Goal: Transaction & Acquisition: Purchase product/service

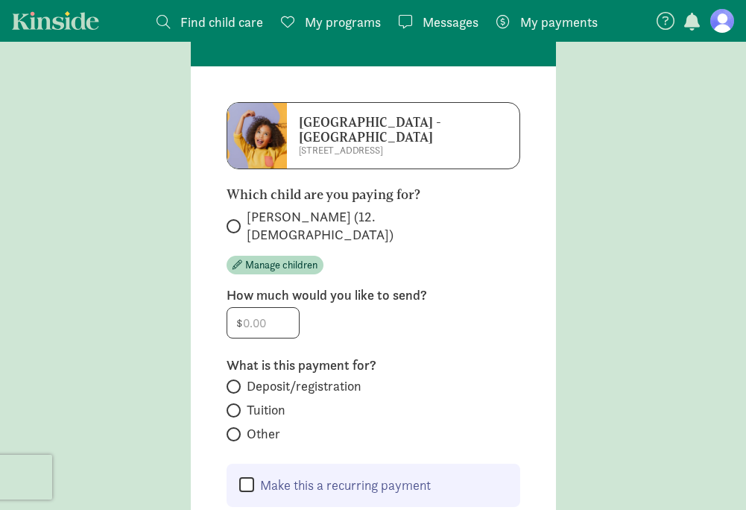
scroll to position [105, 0]
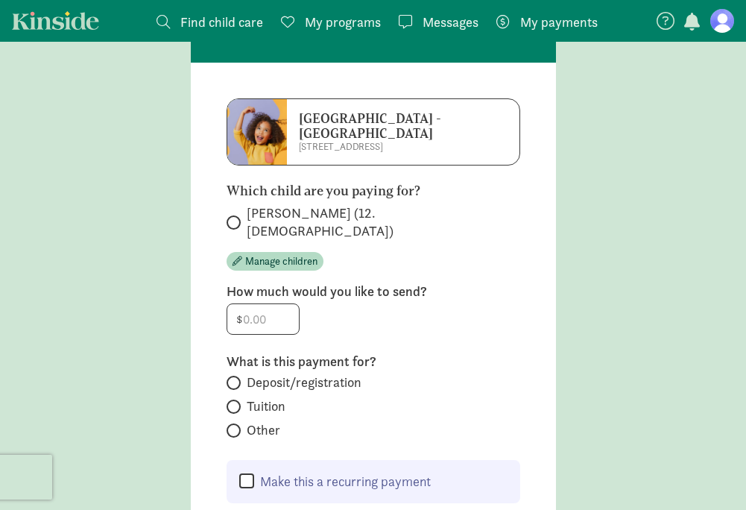
click at [236, 215] on span at bounding box center [233, 222] width 14 height 14
click at [236, 218] on input "[PERSON_NAME] (12.[DEMOGRAPHIC_DATA])" at bounding box center [231, 223] width 10 height 10
radio input "true"
click at [264, 304] on input "number" at bounding box center [263, 319] width 72 height 30
type input "200"
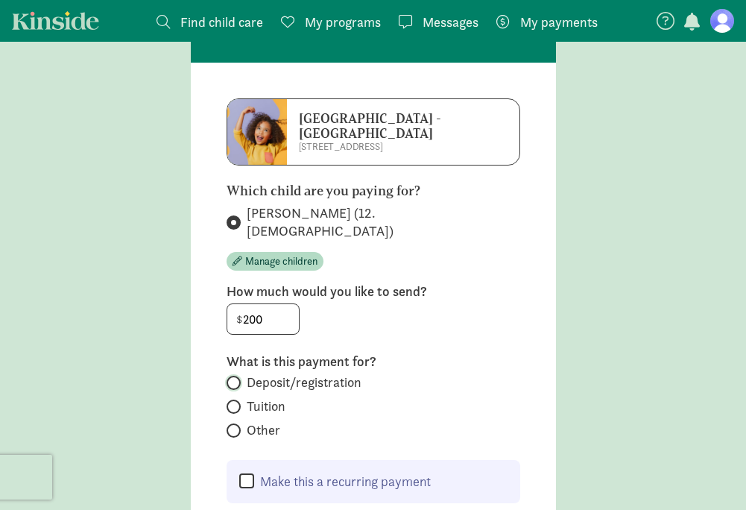
click at [231, 378] on input "Deposit/registration" at bounding box center [231, 383] width 10 height 10
radio input "true"
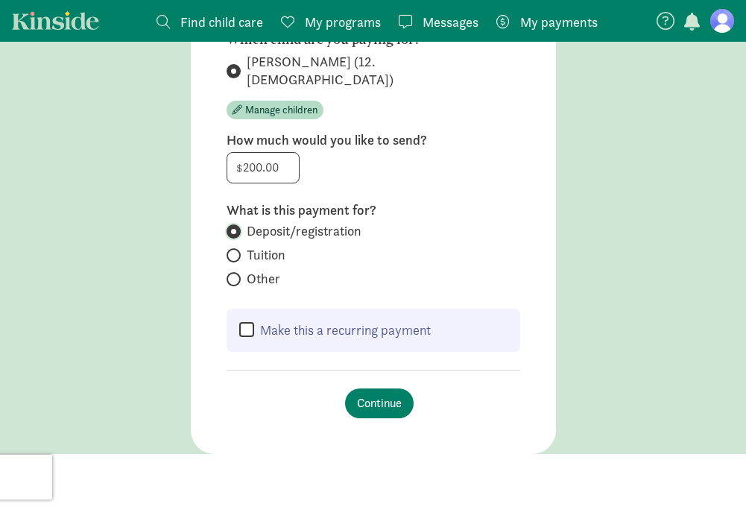
scroll to position [272, 0]
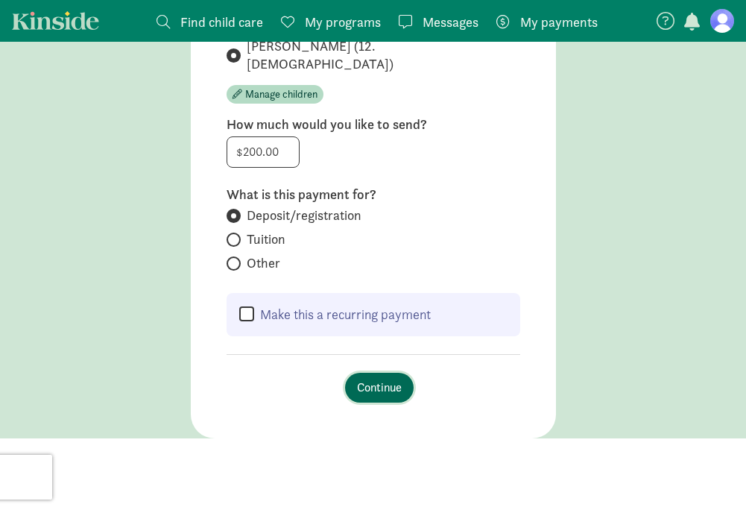
click at [380, 378] on span "Continue" at bounding box center [379, 387] width 45 height 18
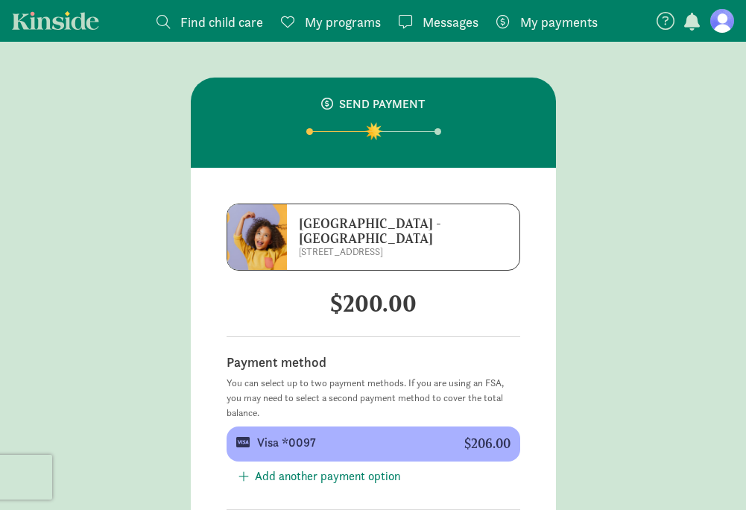
scroll to position [173, 0]
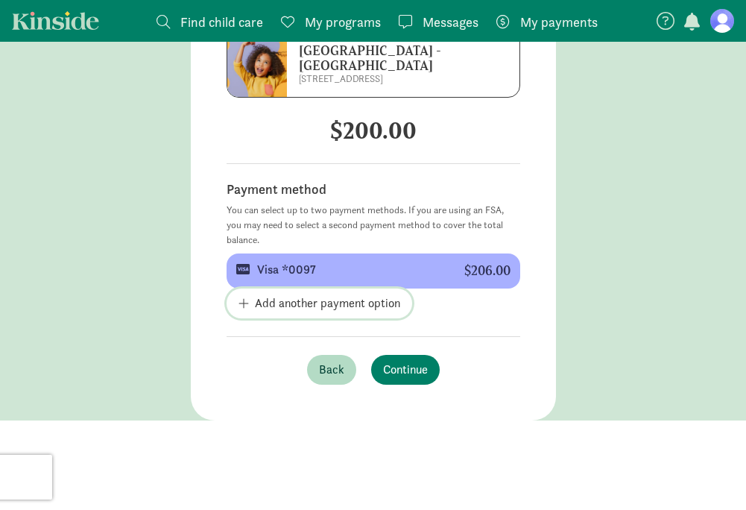
click at [302, 302] on span "Add another payment option" at bounding box center [327, 303] width 145 height 18
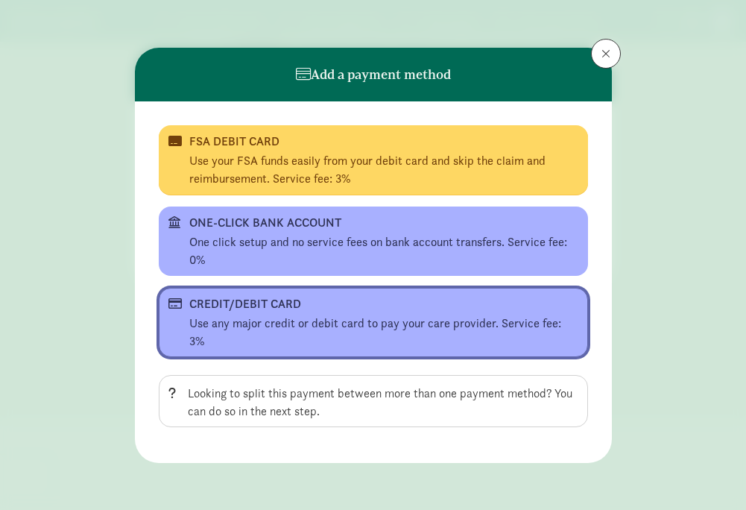
click at [253, 305] on div "CREDIT/DEBIT CARD" at bounding box center [371, 304] width 365 height 18
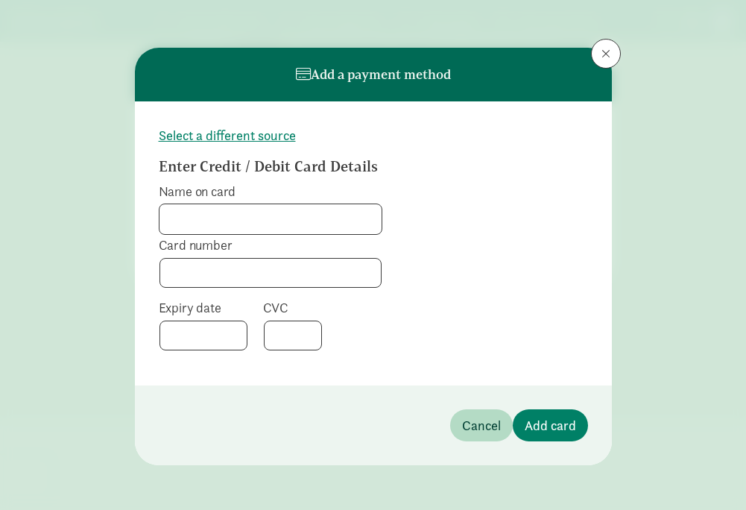
click at [216, 212] on input "Name on card" at bounding box center [270, 219] width 222 height 30
type input "[PERSON_NAME]"
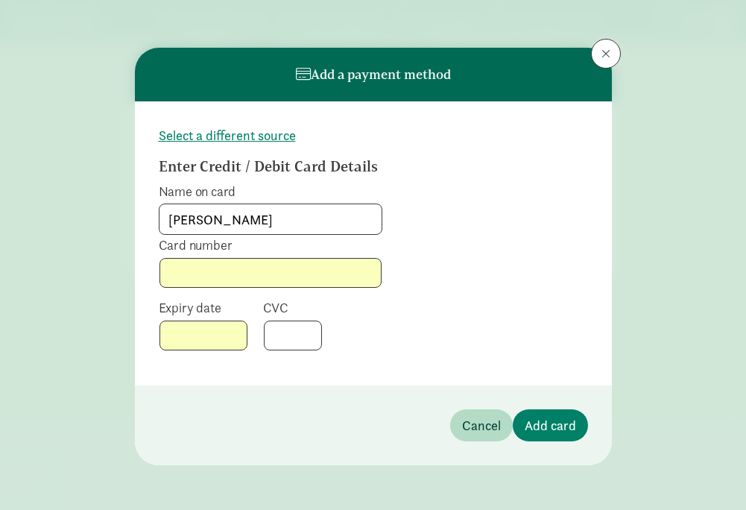
click at [564, 311] on form "Select a different source Enter Credit / Debit Card Details Name on card [PERSO…" at bounding box center [373, 243] width 429 height 236
click at [552, 423] on span "Add card" at bounding box center [549, 425] width 51 height 20
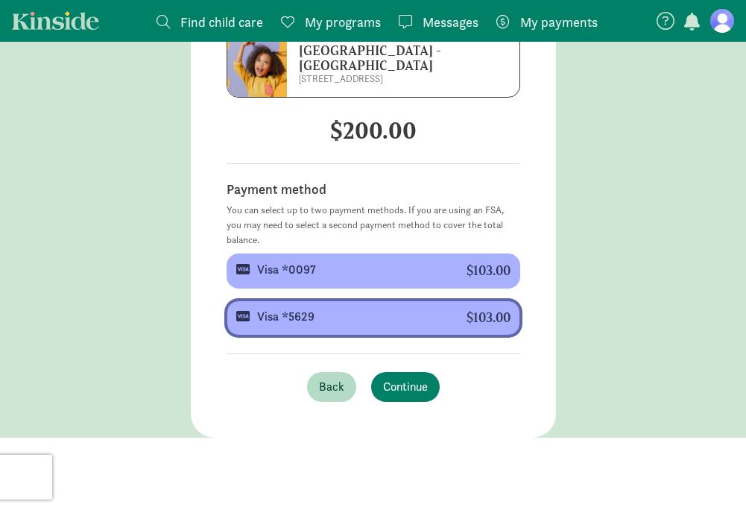
click at [367, 317] on div "Visa *5629" at bounding box center [349, 317] width 185 height 18
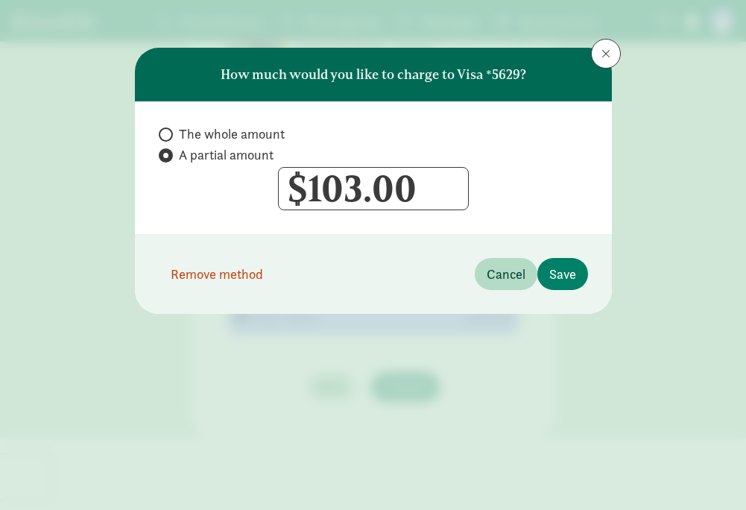
click at [182, 136] on span "The whole amount" at bounding box center [232, 134] width 106 height 18
click at [168, 136] on input "The whole amount" at bounding box center [164, 135] width 10 height 10
radio input "true"
radio input "false"
click at [320, 197] on input "103" at bounding box center [373, 189] width 189 height 42
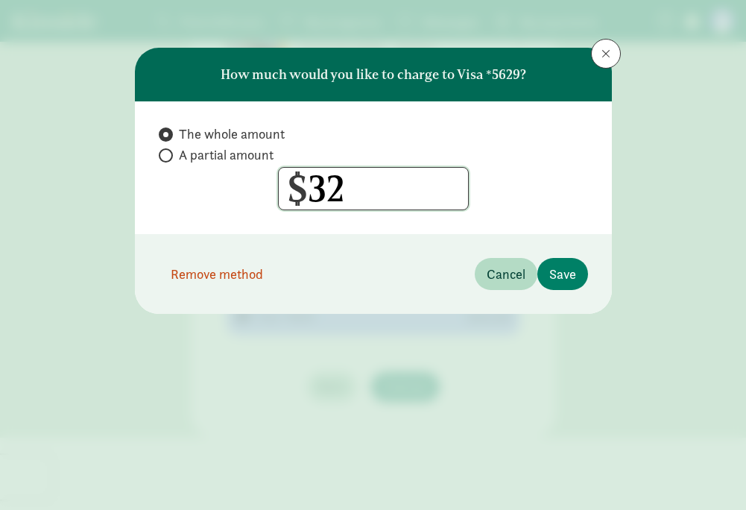
type input "3"
type input "200"
radio input "false"
radio input "true"
click at [555, 269] on span "Save" at bounding box center [562, 274] width 27 height 20
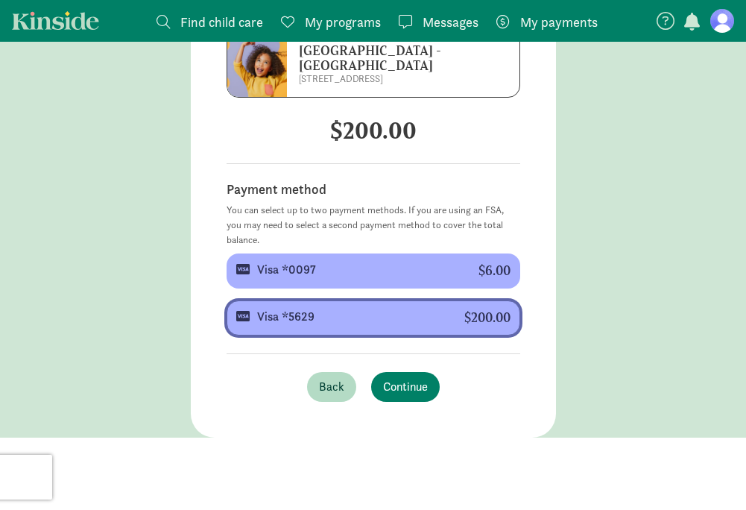
click at [451, 311] on div "Visa *5629 $200.00" at bounding box center [373, 318] width 274 height 16
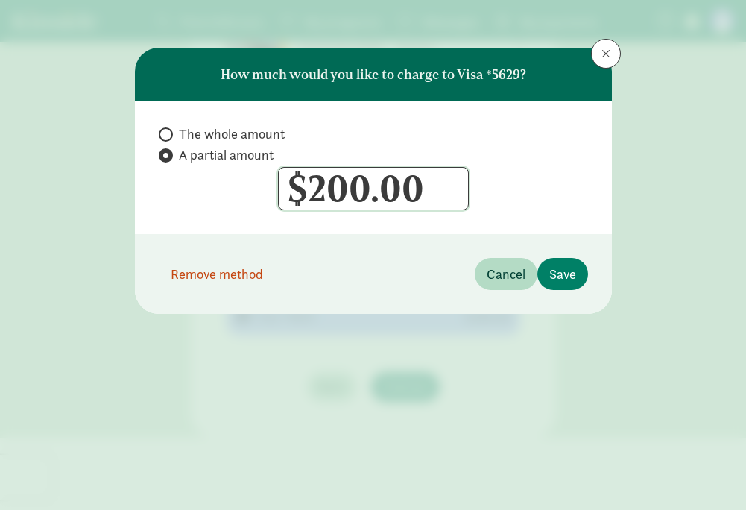
click at [371, 179] on input "200" at bounding box center [373, 189] width 189 height 42
type input "206"
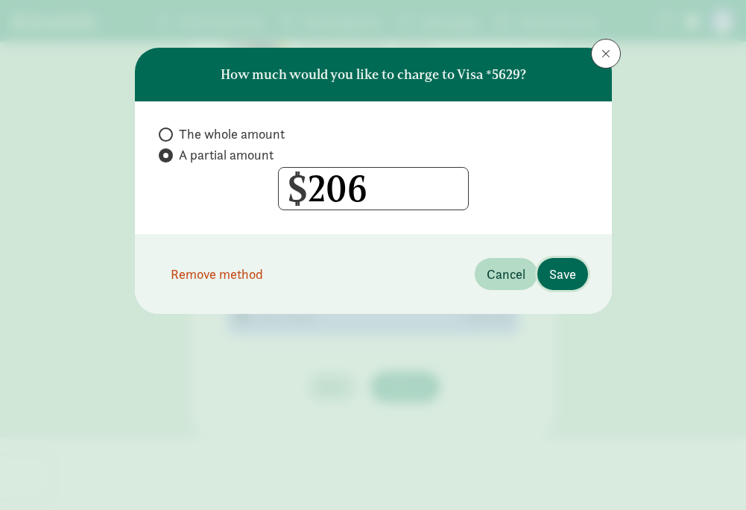
radio input "true"
radio input "false"
click at [556, 261] on button "Save" at bounding box center [562, 274] width 51 height 32
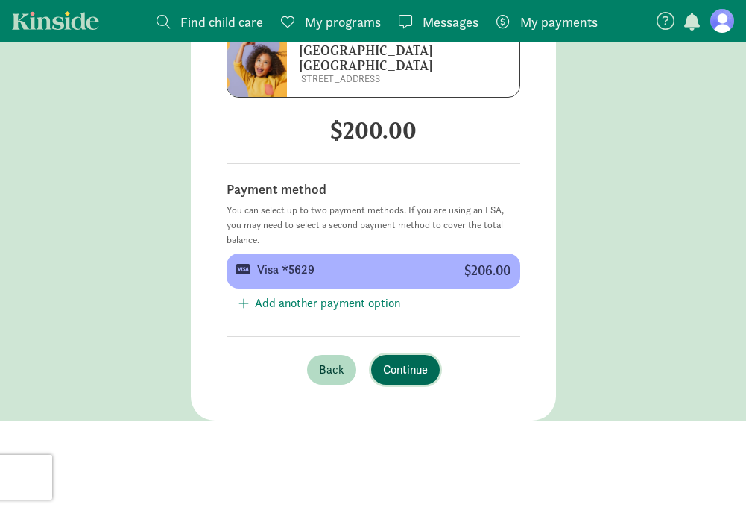
click at [423, 372] on span "Continue" at bounding box center [405, 370] width 45 height 18
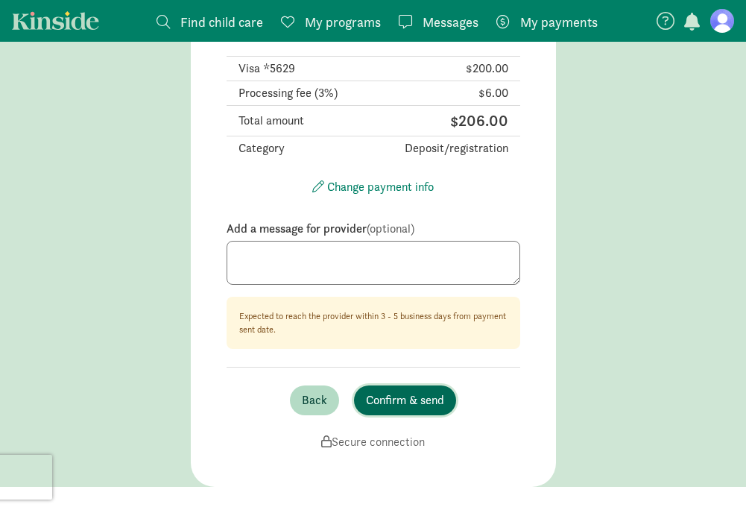
scroll to position [235, 0]
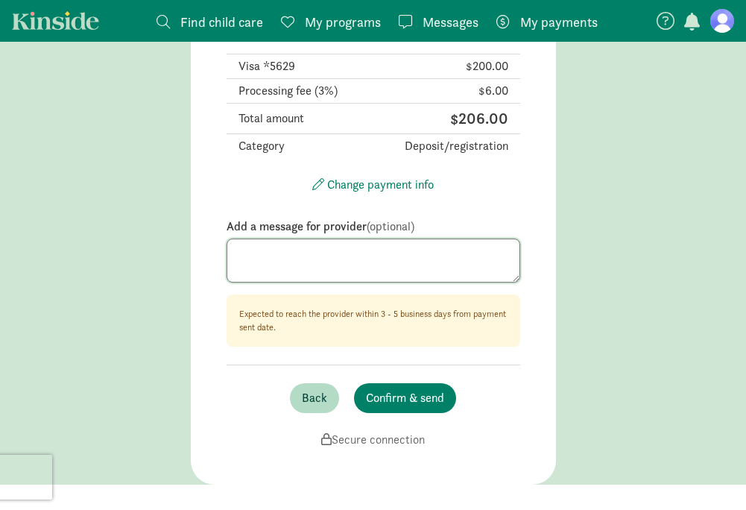
click at [381, 253] on textarea at bounding box center [372, 260] width 293 height 45
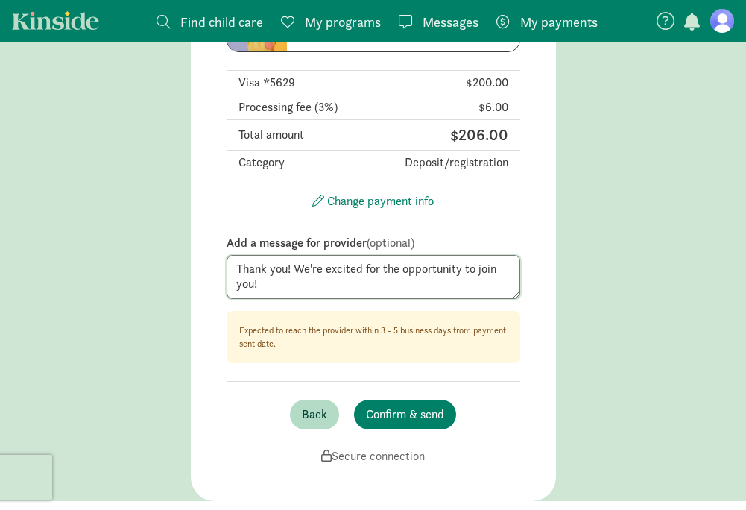
scroll to position [283, 0]
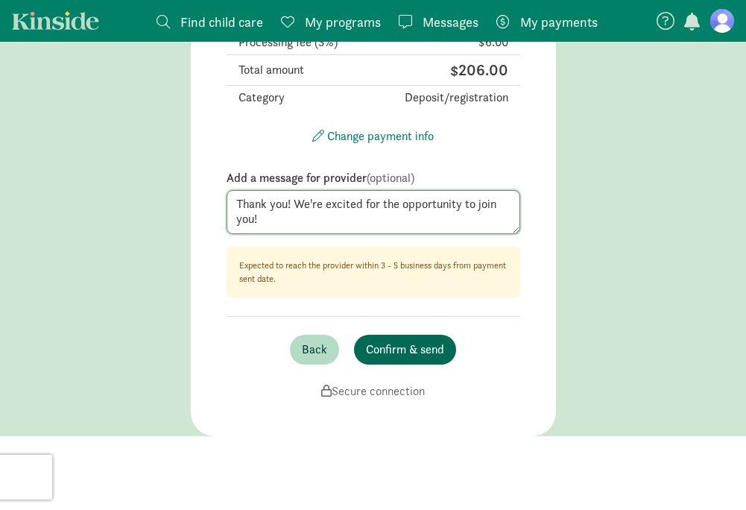
type textarea "Thank you! We're excited for the opportunity to join you!"
click at [385, 346] on span "Confirm & send" at bounding box center [405, 349] width 78 height 18
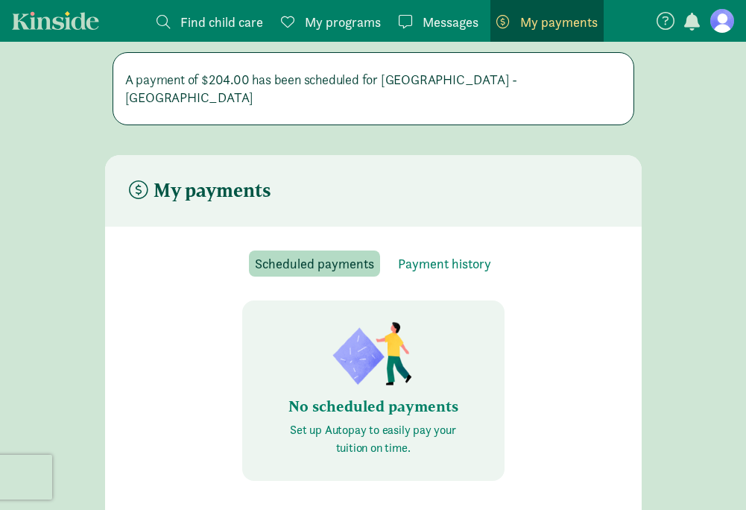
scroll to position [30, 0]
